Goal: Transaction & Acquisition: Purchase product/service

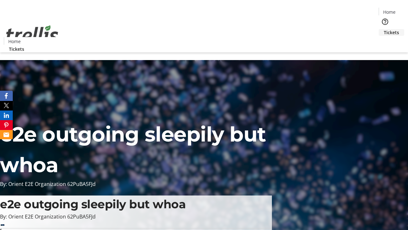
click at [384, 29] on span "Tickets" at bounding box center [391, 32] width 15 height 7
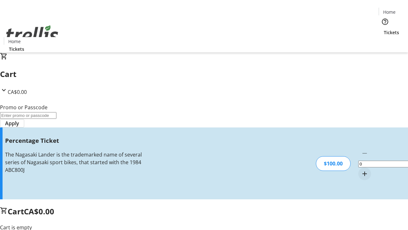
click at [361, 170] on mat-icon "Increment by one" at bounding box center [365, 174] width 8 height 8
type input "1"
type input "BAR"
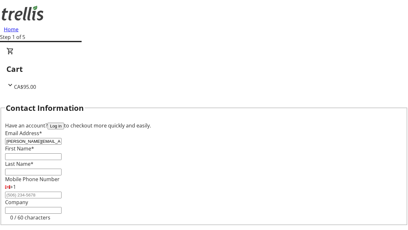
type input "[PERSON_NAME][EMAIL_ADDRESS][DOMAIN_NAME]"
type input "[PERSON_NAME]"
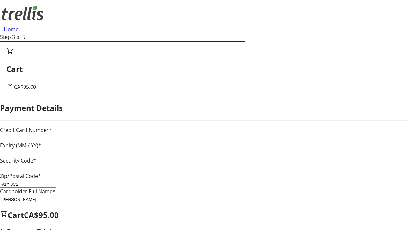
type input "V1Y 0C2"
